Goal: Information Seeking & Learning: Understand process/instructions

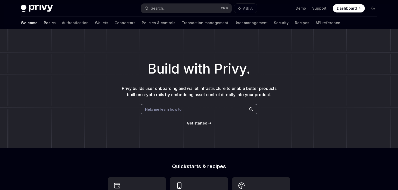
click at [44, 22] on link "Basics" at bounding box center [50, 23] width 12 height 12
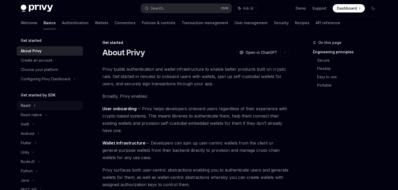
click at [29, 109] on div "React" at bounding box center [50, 105] width 66 height 9
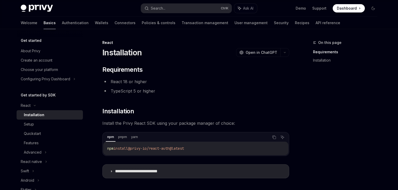
click at [31, 116] on div "Installation" at bounding box center [34, 115] width 20 height 6
click at [31, 105] on div "React" at bounding box center [50, 105] width 66 height 9
click at [33, 116] on div "React native" at bounding box center [31, 115] width 21 height 6
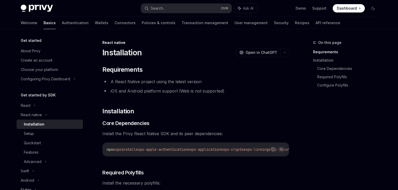
click at [38, 121] on div "Installation" at bounding box center [34, 124] width 20 height 6
click at [273, 147] on icon "Copy the contents from the code block" at bounding box center [273, 148] width 3 height 2
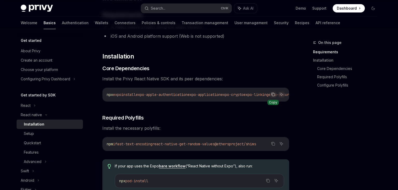
scroll to position [82, 0]
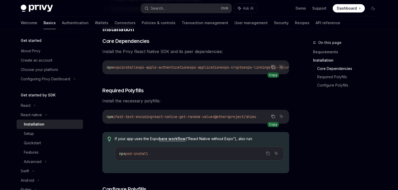
click at [275, 118] on icon "Copy the contents from the code block" at bounding box center [274, 116] width 3 height 3
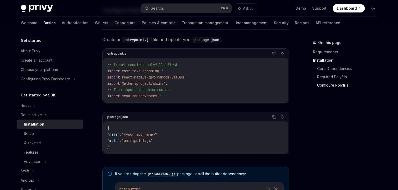
scroll to position [301, 0]
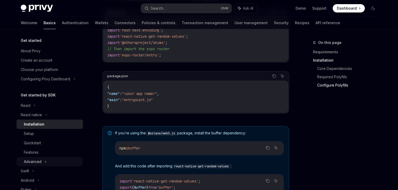
click at [41, 163] on div "Advanced" at bounding box center [33, 161] width 18 height 6
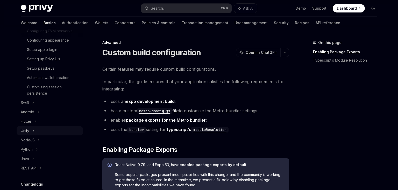
scroll to position [149, 0]
click at [95, 24] on link "Wallets" at bounding box center [101, 23] width 13 height 12
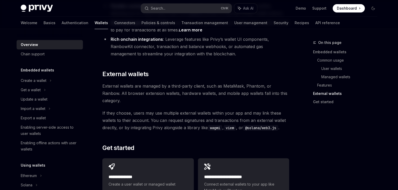
scroll to position [794, 0]
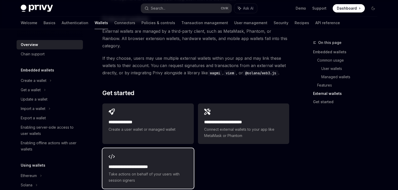
click at [152, 171] on span "Take actions on behalf of your users with session signers" at bounding box center [148, 177] width 79 height 12
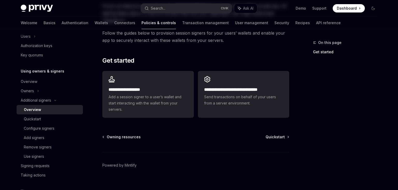
scroll to position [155, 0]
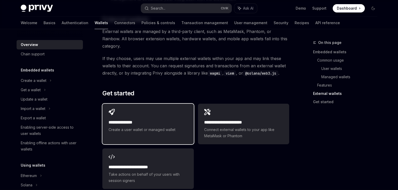
scroll to position [794, 0]
click at [151, 103] on div "**********" at bounding box center [147, 120] width 91 height 34
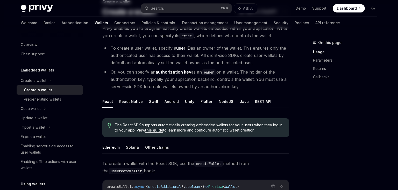
scroll to position [82, 0]
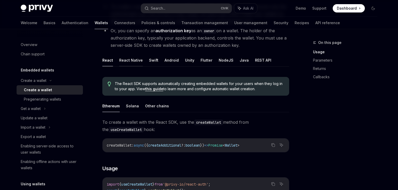
click at [136, 60] on button "React Native" at bounding box center [131, 60] width 24 height 12
type textarea "*"
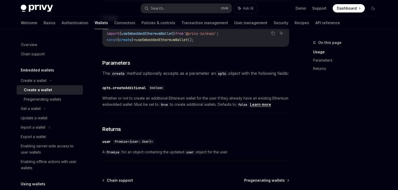
scroll to position [164, 0]
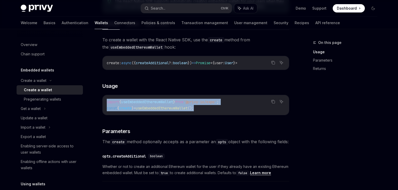
drag, startPoint x: 220, startPoint y: 109, endPoint x: 97, endPoint y: 96, distance: 123.9
click at [103, 96] on div "import { useEmbeddedEthereumWallet } from '@privy-io/expo' ; const { create } =…" at bounding box center [196, 105] width 187 height 20
copy code "import { useEmbeddedEthereumWallet } from '@privy-io/expo' ; const { create } =…"
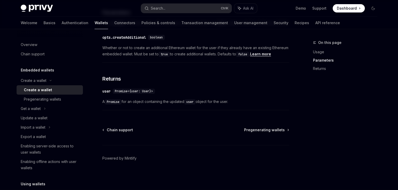
scroll to position [290, 0]
